Goal: Find specific fact

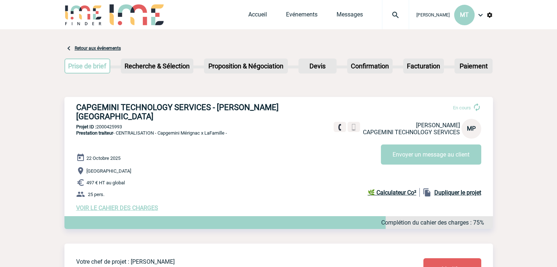
click at [161, 108] on h3 "CAPGEMINI TECHNOLOGY SERVICES - Michel PARIS" at bounding box center [186, 112] width 220 height 18
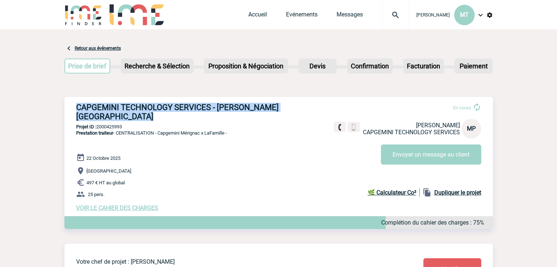
click at [162, 107] on h3 "CAPGEMINI TECHNOLOGY SERVICES - Michel PARIS" at bounding box center [186, 112] width 220 height 18
copy div "CAPGEMINI TECHNOLOGY SERVICES - Michel PARIS"
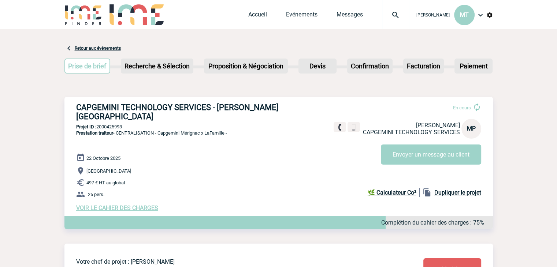
drag, startPoint x: 50, startPoint y: 234, endPoint x: 60, endPoint y: 234, distance: 10.6
drag, startPoint x: 253, startPoint y: 133, endPoint x: 134, endPoint y: 120, distance: 120.0
click at [250, 133] on div "CAPGEMINI TECHNOLOGY SERVICES - Michel PARIS En cours Michel PARIS CAPGEMINI TE…" at bounding box center [278, 157] width 428 height 120
drag, startPoint x: 128, startPoint y: 118, endPoint x: 97, endPoint y: 115, distance: 31.3
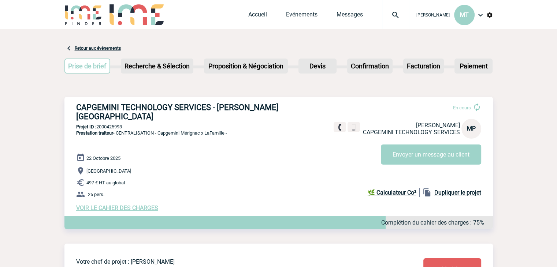
click at [97, 115] on div "CAPGEMINI TECHNOLOGY SERVICES - Michel PARIS En cours Michel PARIS CAPGEMINI TE…" at bounding box center [278, 157] width 428 height 120
copy p "2000425993"
drag, startPoint x: 131, startPoint y: 122, endPoint x: 137, endPoint y: 126, distance: 7.4
click at [131, 122] on div "CAPGEMINI TECHNOLOGY SERVICES - Michel PARIS En cours Michel PARIS CAPGEMINI TE…" at bounding box center [278, 157] width 428 height 120
drag, startPoint x: 155, startPoint y: 125, endPoint x: 119, endPoint y: 125, distance: 36.6
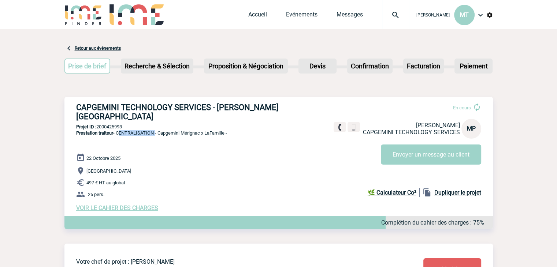
click at [119, 130] on span "Prestation traiteur - CENTRALISATION - Capgemini Mérignac x LaFamille -" at bounding box center [151, 132] width 151 height 5
copy span "CENTRALISATION"
